Goal: Transaction & Acquisition: Purchase product/service

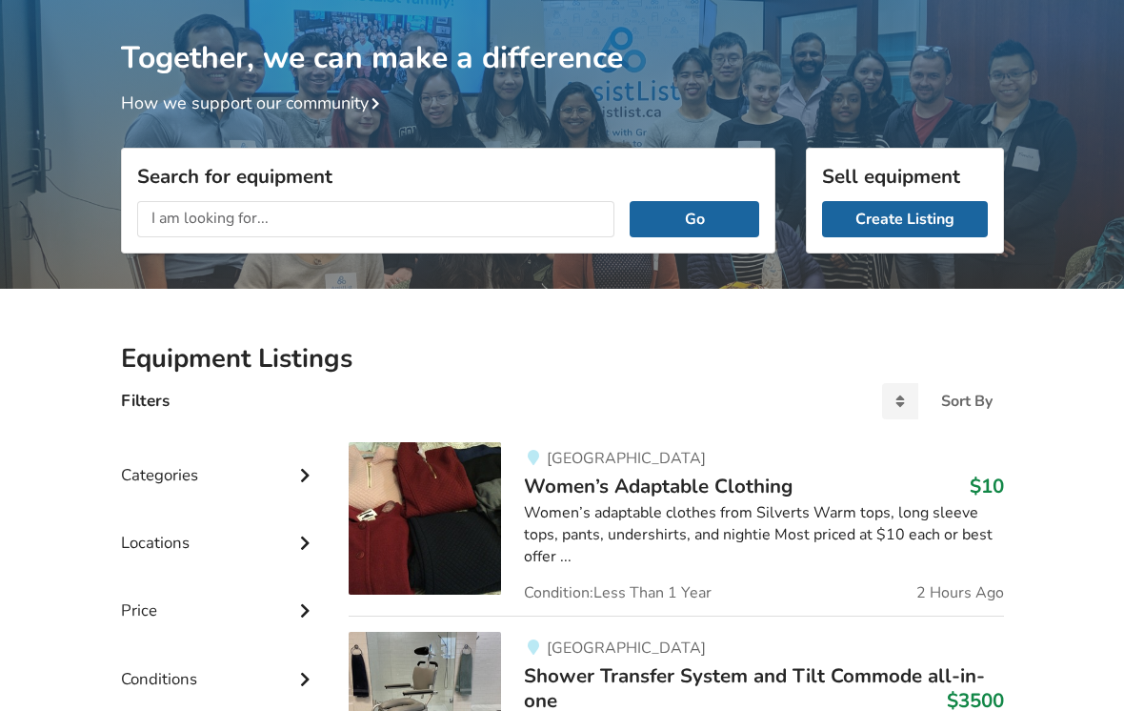
scroll to position [70, 0]
click at [955, 405] on div "Sort By" at bounding box center [966, 400] width 51 height 15
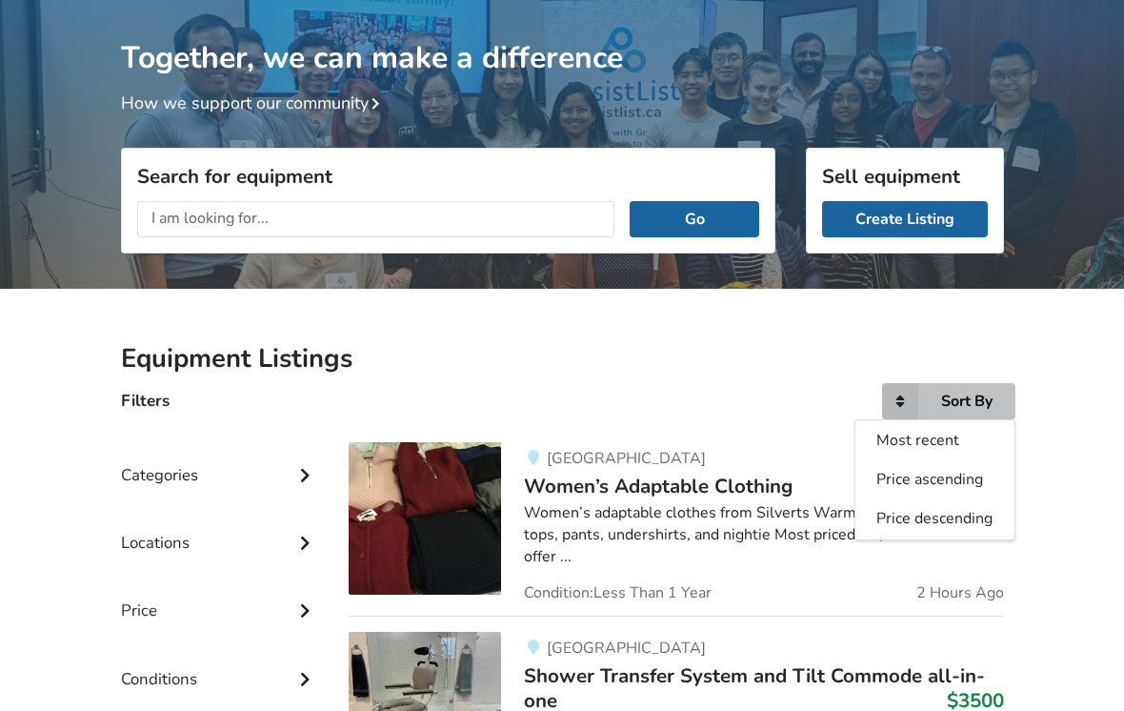
click at [940, 448] on span "Most recent" at bounding box center [917, 440] width 83 height 21
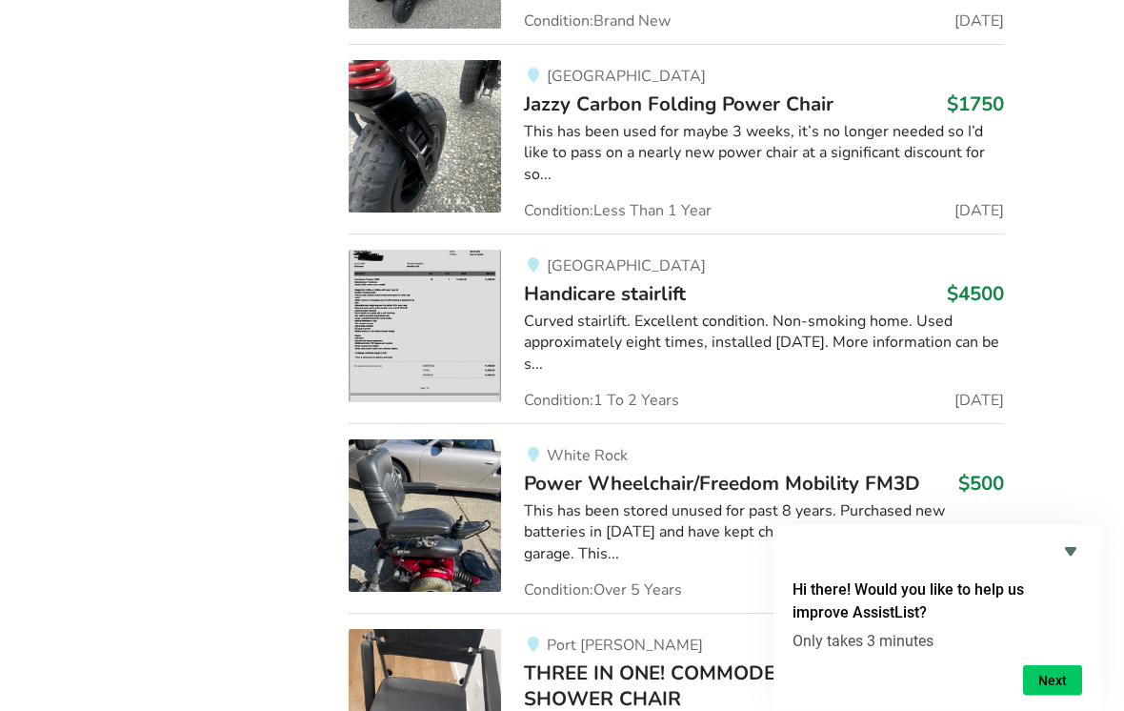
scroll to position [29416, 0]
click at [934, 659] on span "THREE IN ONE! COMMODE,WHEEL CHAIR AND SHOWER CHAIR" at bounding box center [746, 684] width 444 height 51
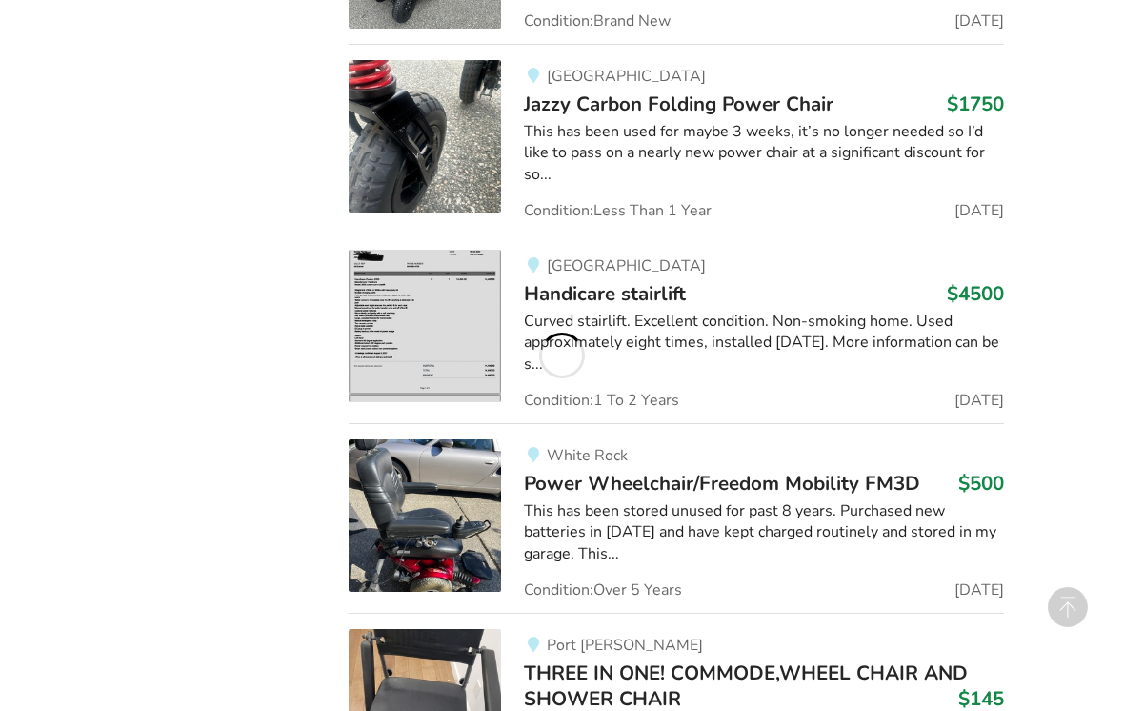
scroll to position [2066, 0]
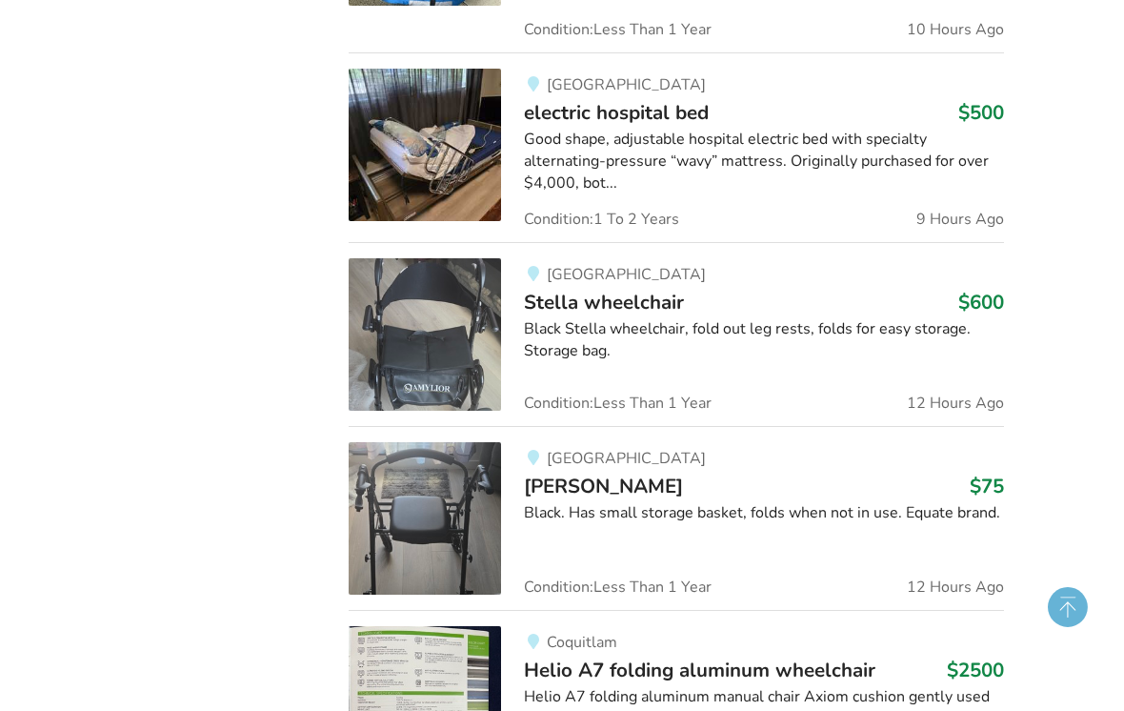
click at [1065, 607] on circle at bounding box center [1068, 607] width 40 height 40
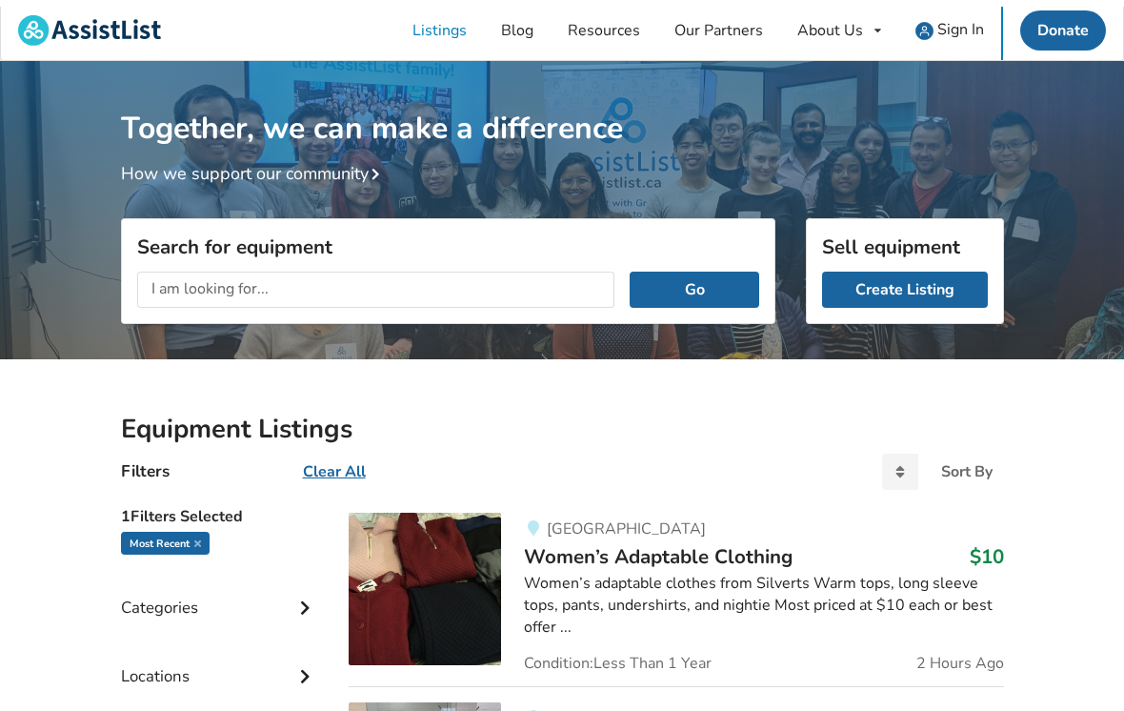
scroll to position [0, 0]
click at [251, 281] on input "text" at bounding box center [376, 289] width 478 height 36
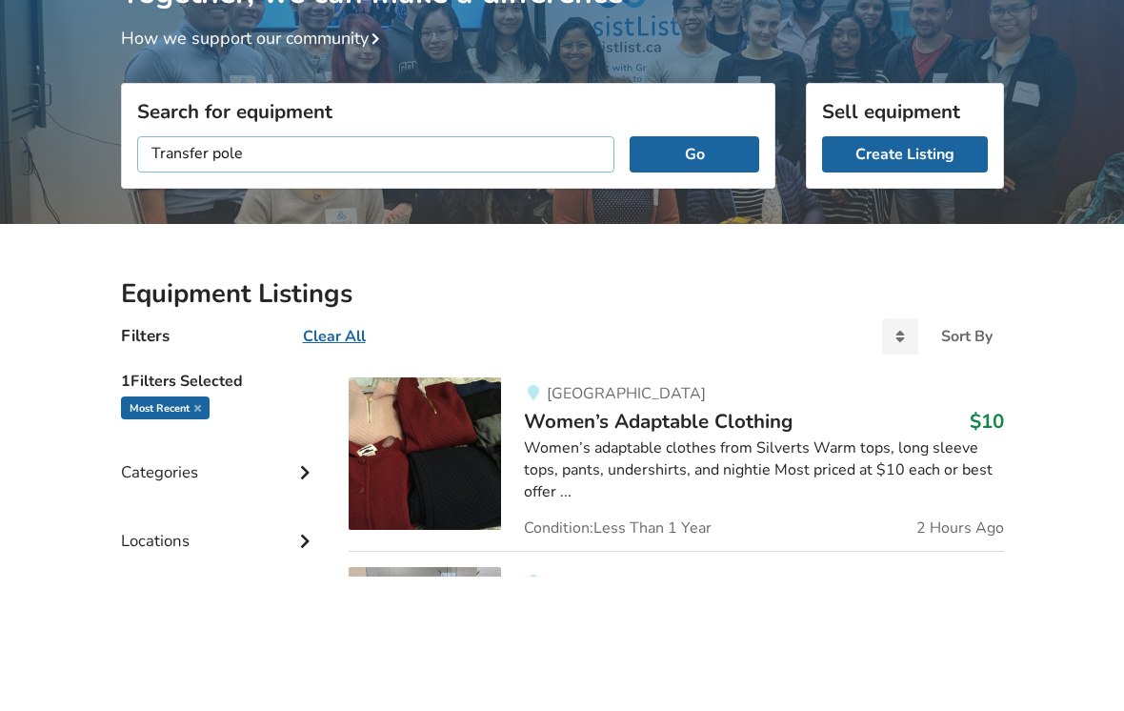
type input "Transfer pole"
click at [698, 271] on button "Go" at bounding box center [694, 289] width 129 height 36
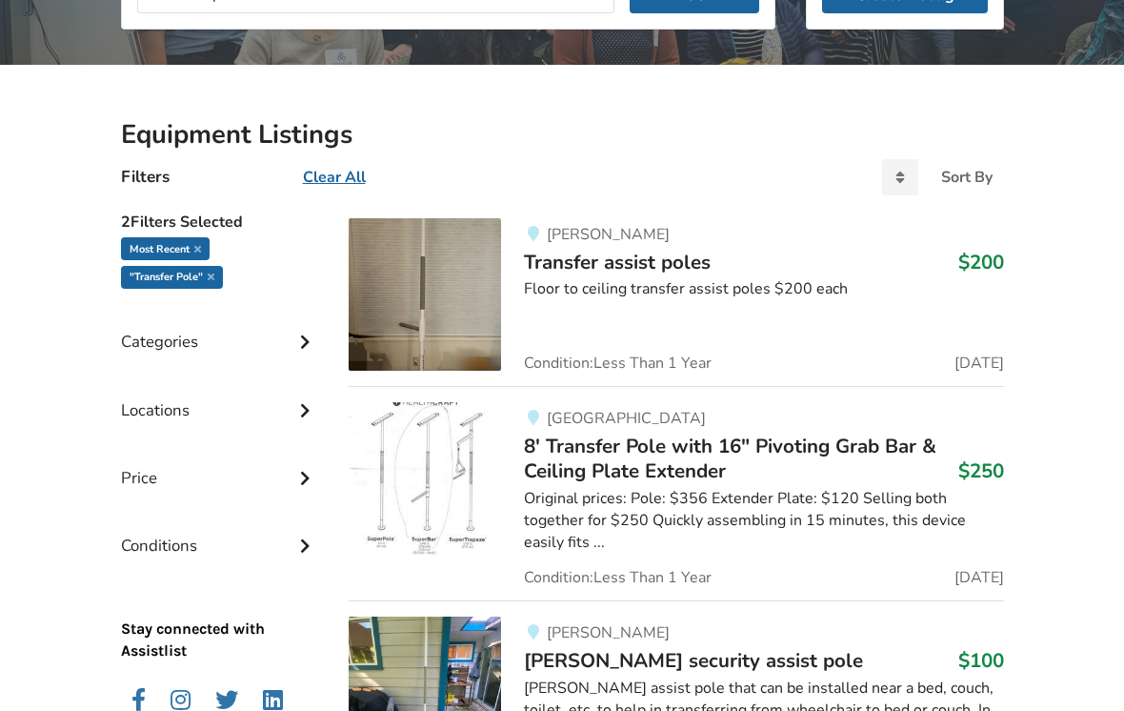
scroll to position [439, 0]
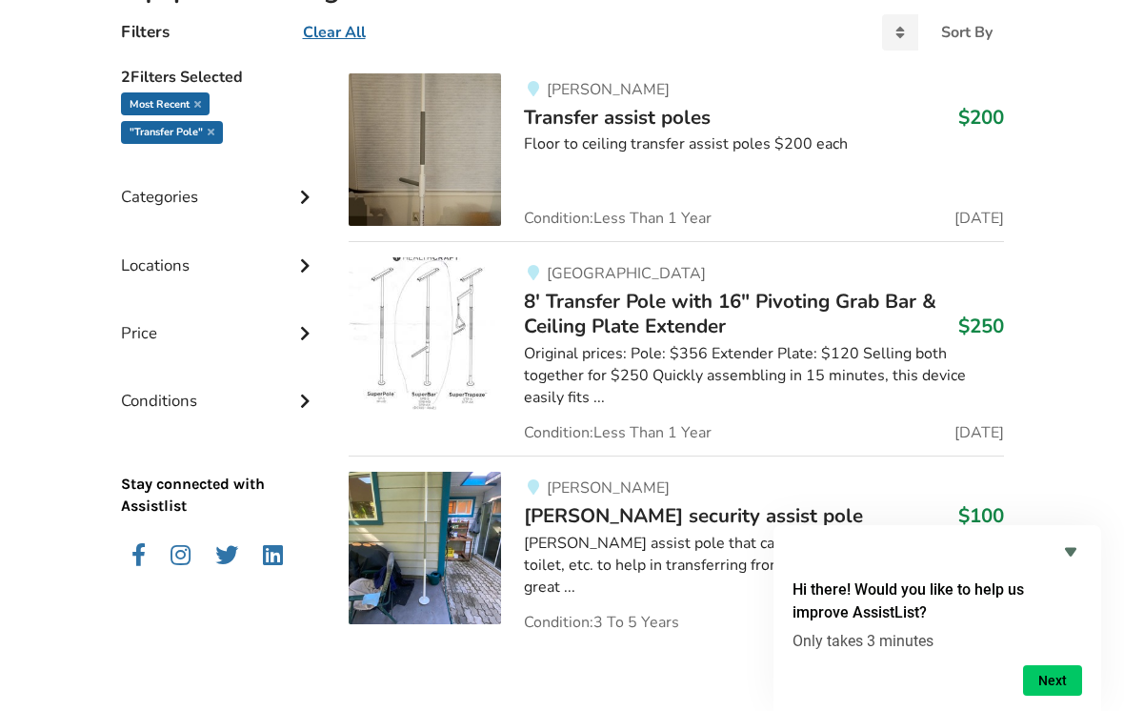
click at [672, 502] on span "[PERSON_NAME] security assist pole" at bounding box center [693, 515] width 339 height 27
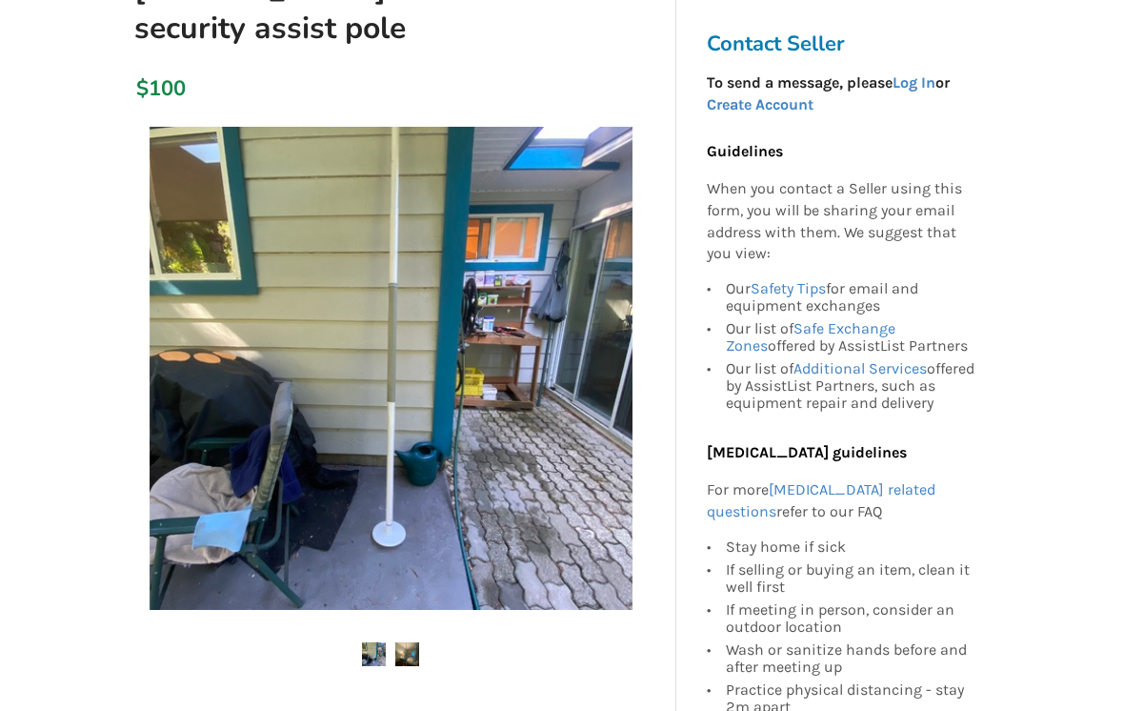
scroll to position [221, 0]
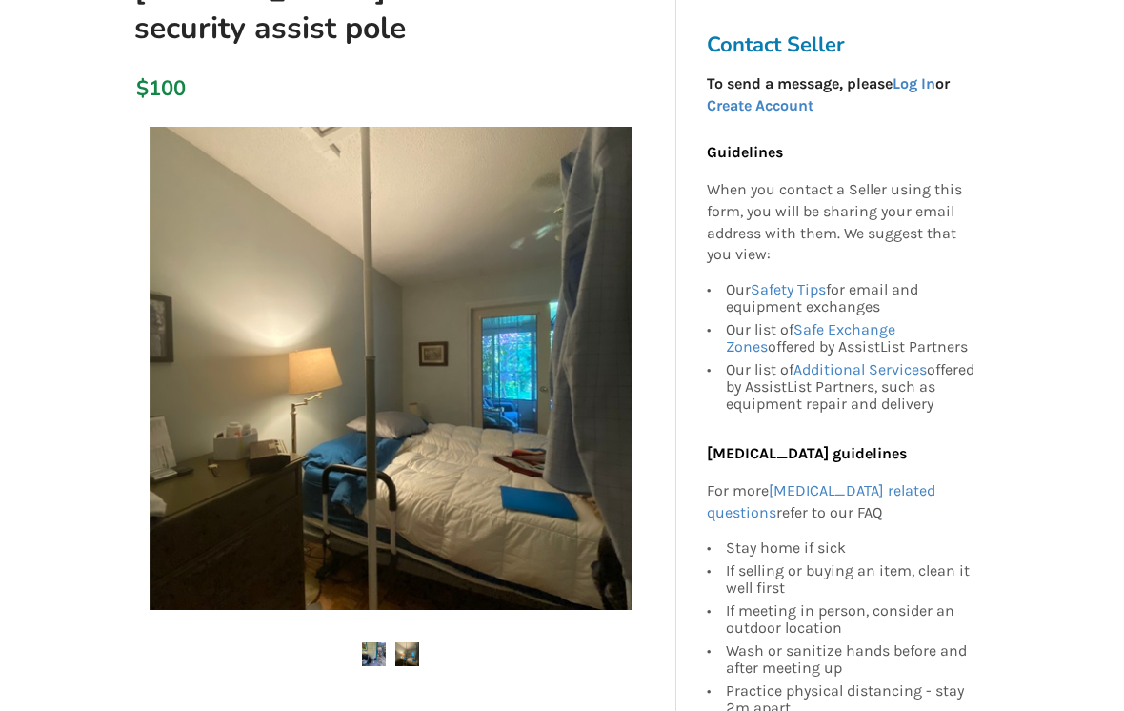
click at [1007, 530] on div "Contact Seller To send a message, please Log In or Create Account Guidelines Wh…" at bounding box center [847, 575] width 343 height 1286
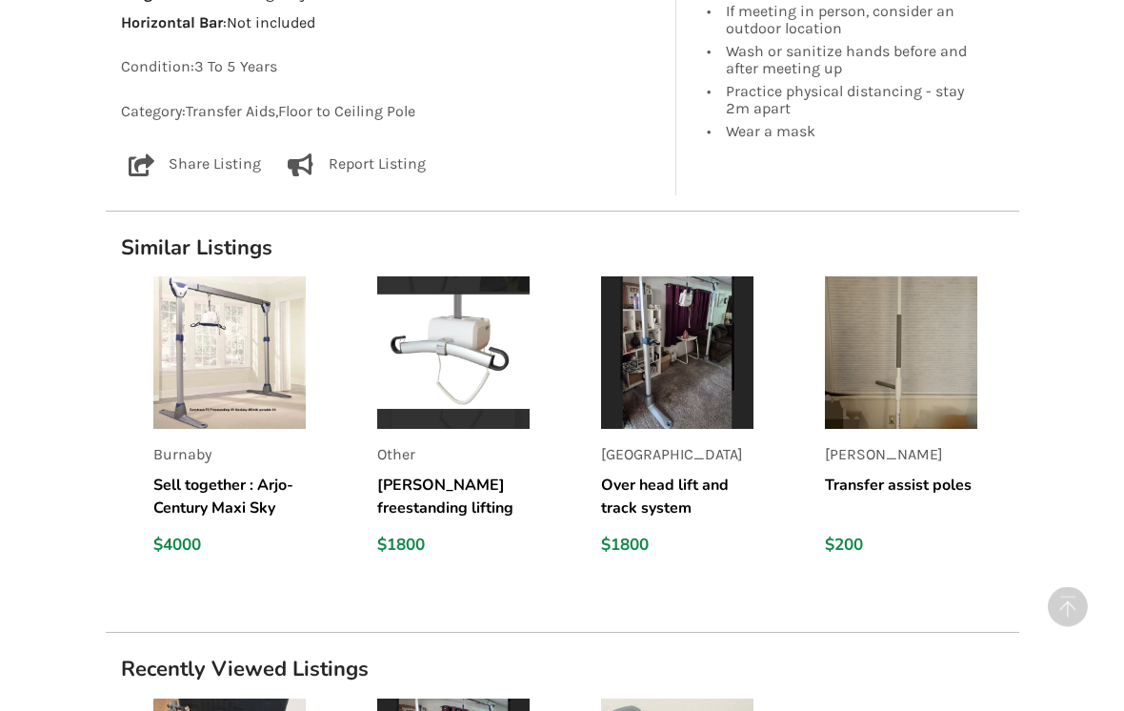
scroll to position [1275, 0]
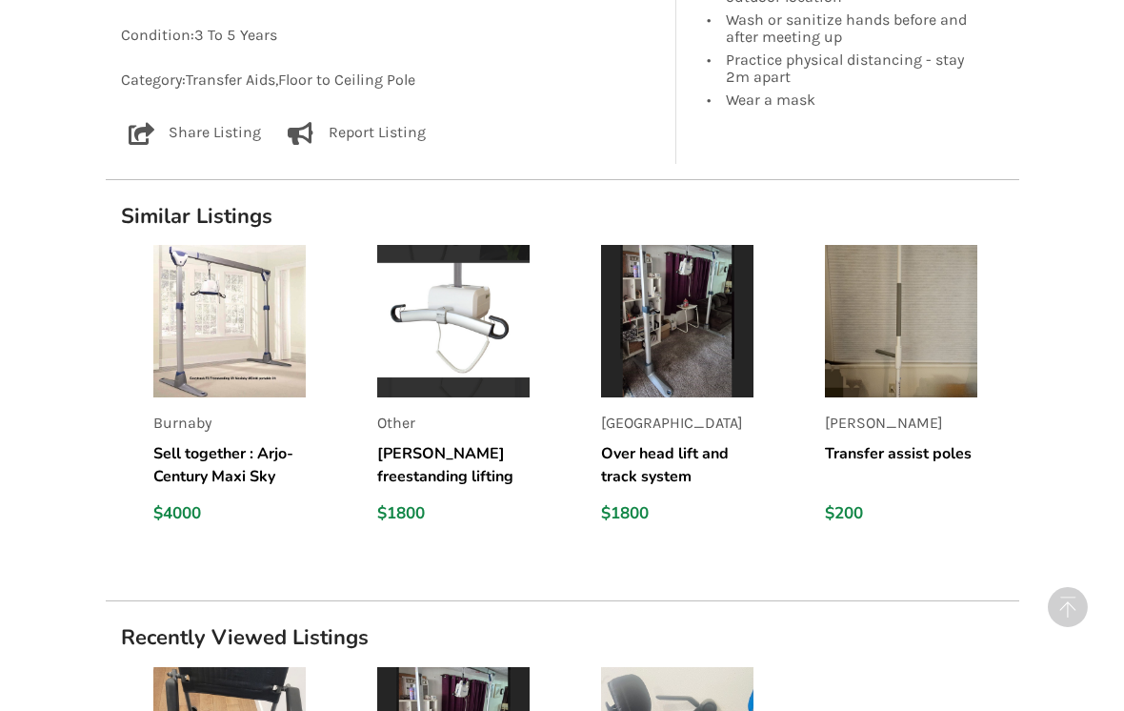
click at [916, 310] on img at bounding box center [901, 321] width 152 height 152
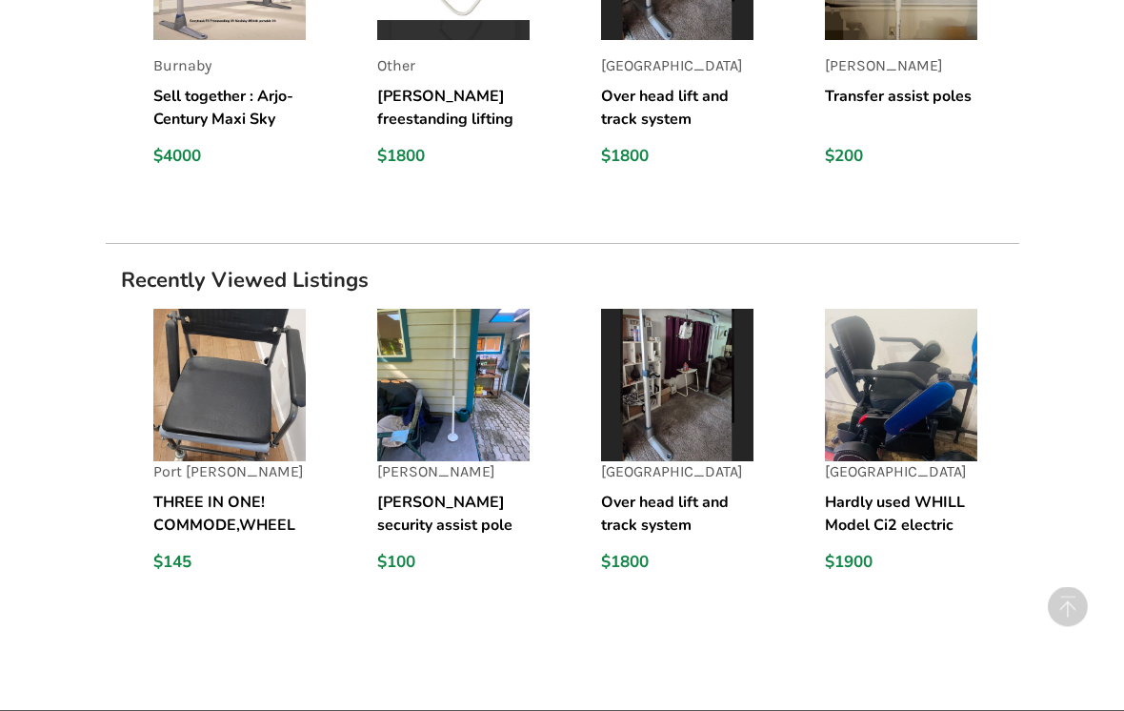
scroll to position [1507, 0]
